Goal: Transaction & Acquisition: Download file/media

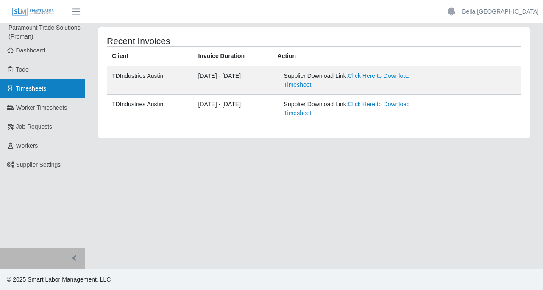
click at [42, 87] on span "Timesheets" at bounding box center [31, 88] width 31 height 7
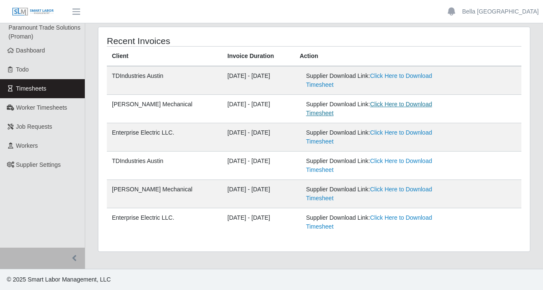
click at [403, 106] on link "Click Here to Download Timesheet" at bounding box center [369, 109] width 126 height 16
click at [407, 137] on link "Click Here to Download Timesheet" at bounding box center [369, 137] width 126 height 16
